Goal: Task Accomplishment & Management: Manage account settings

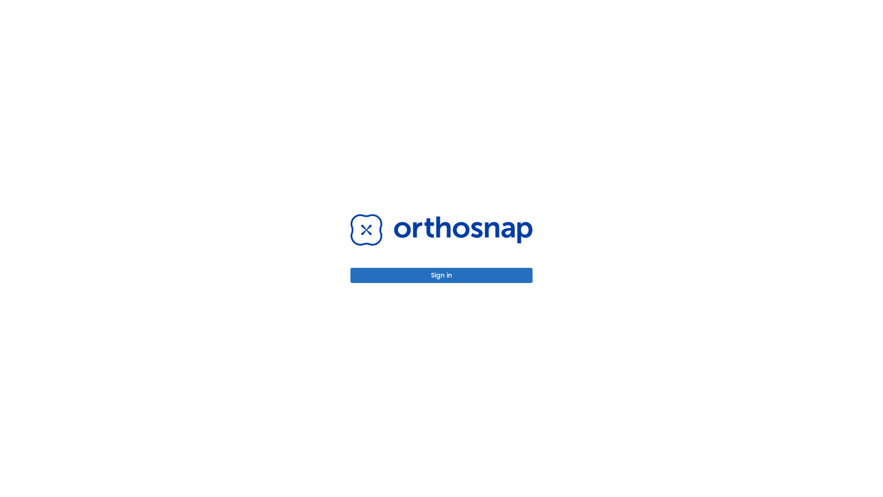
click at [442, 275] on button "Sign in" at bounding box center [442, 275] width 182 height 15
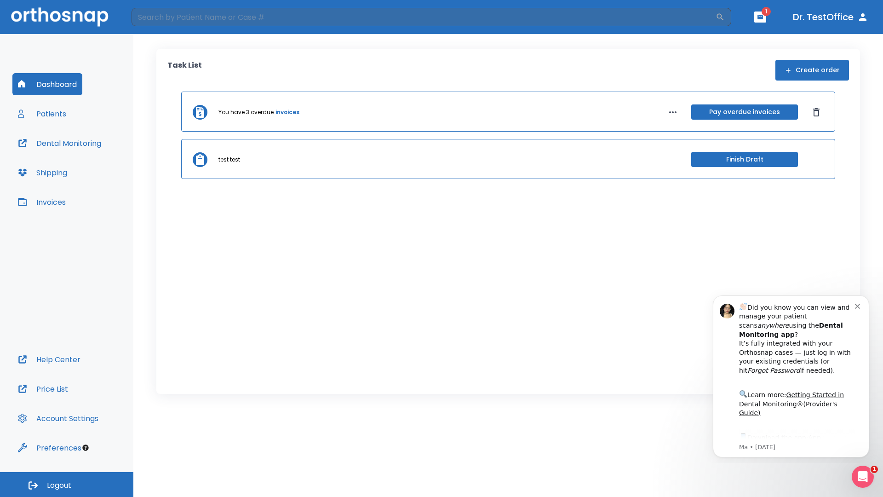
click at [67, 484] on span "Logout" at bounding box center [59, 485] width 24 height 10
